Goal: Information Seeking & Learning: Check status

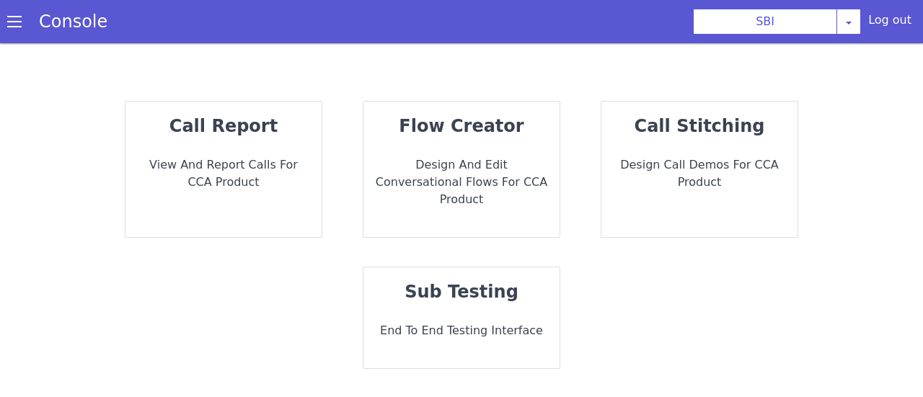
click at [204, 162] on p "View and report calls for CCA Product" at bounding box center [223, 173] width 173 height 35
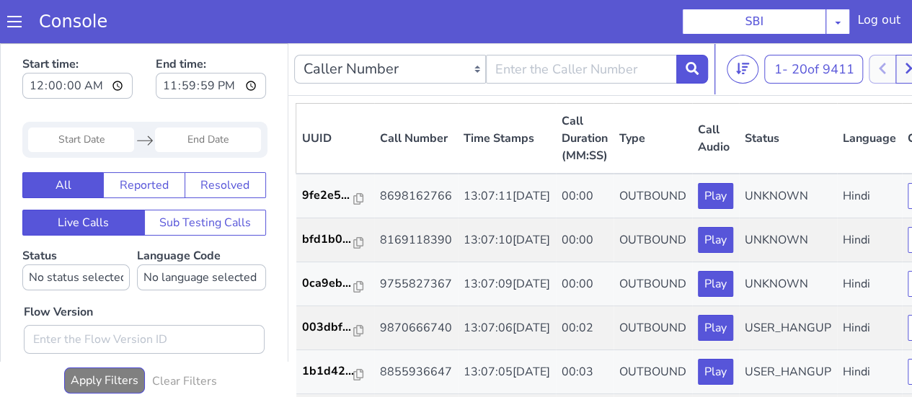
scroll to position [13, 0]
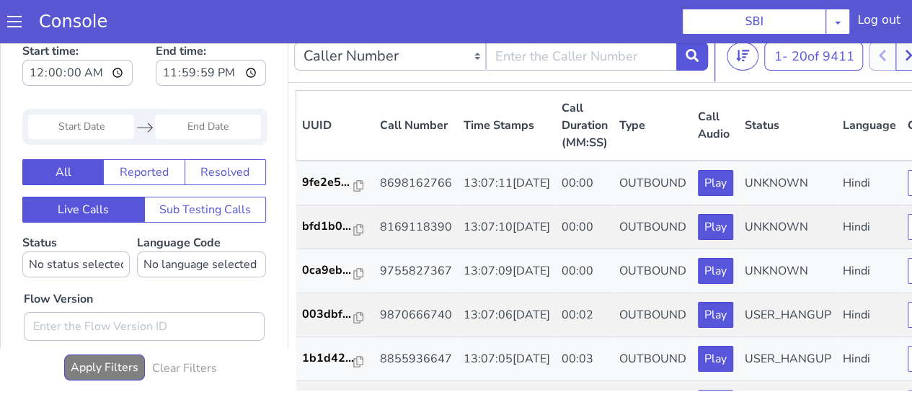
drag, startPoint x: 893, startPoint y: 149, endPoint x: 909, endPoint y: 207, distance: 60.5
click at [181, 291] on button "Sub Testing Calls" at bounding box center [186, 286] width 123 height 26
